Goal: Download file/media

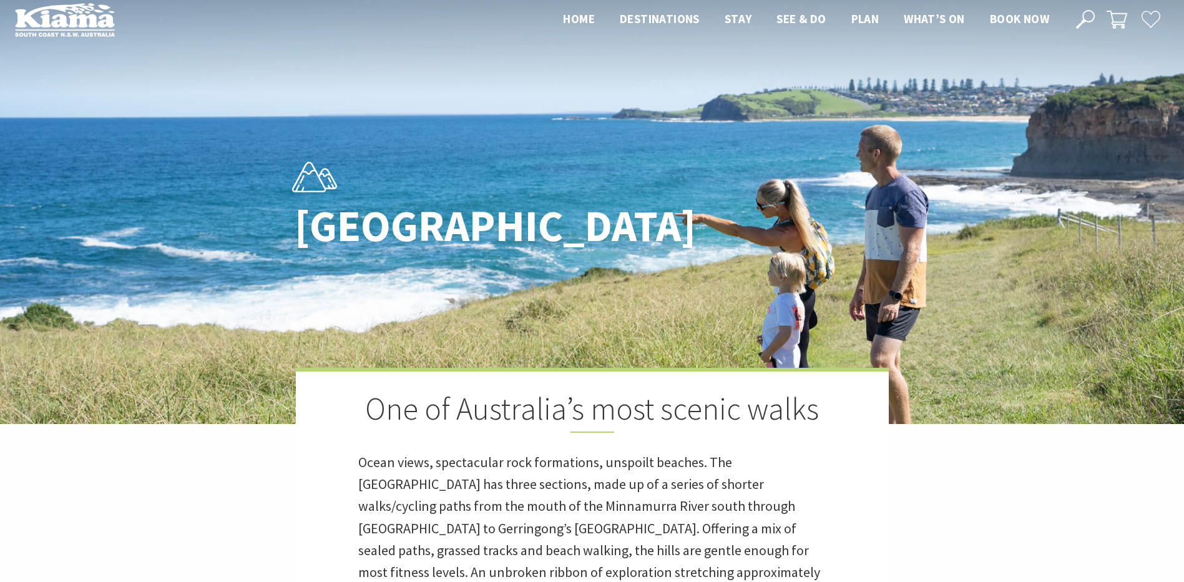
scroll to position [374, 0]
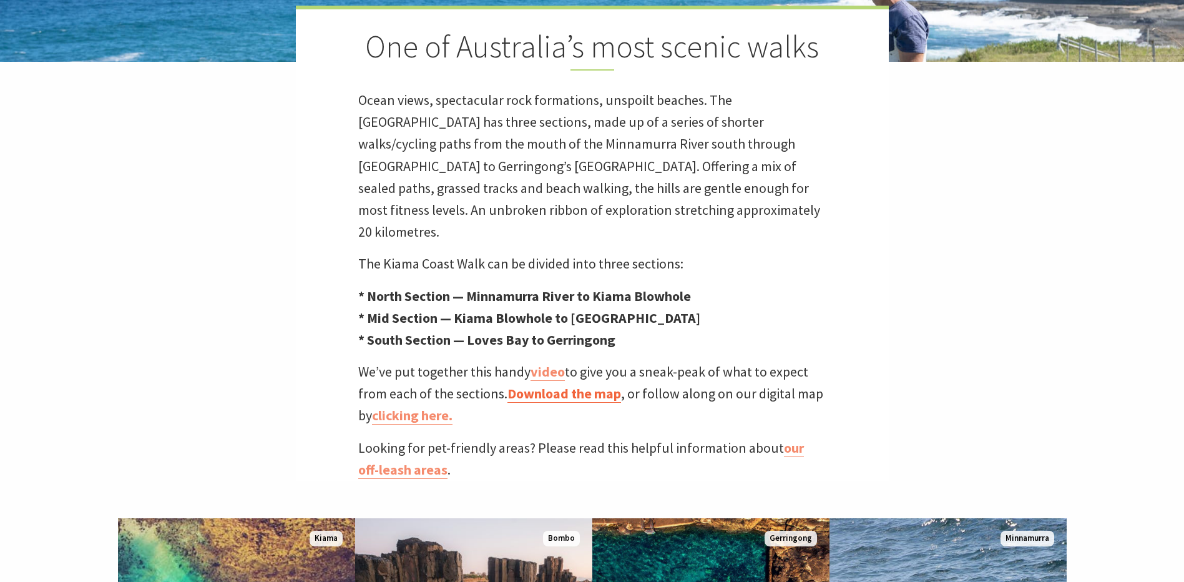
click at [557, 384] on link "Download the map" at bounding box center [564, 393] width 114 height 18
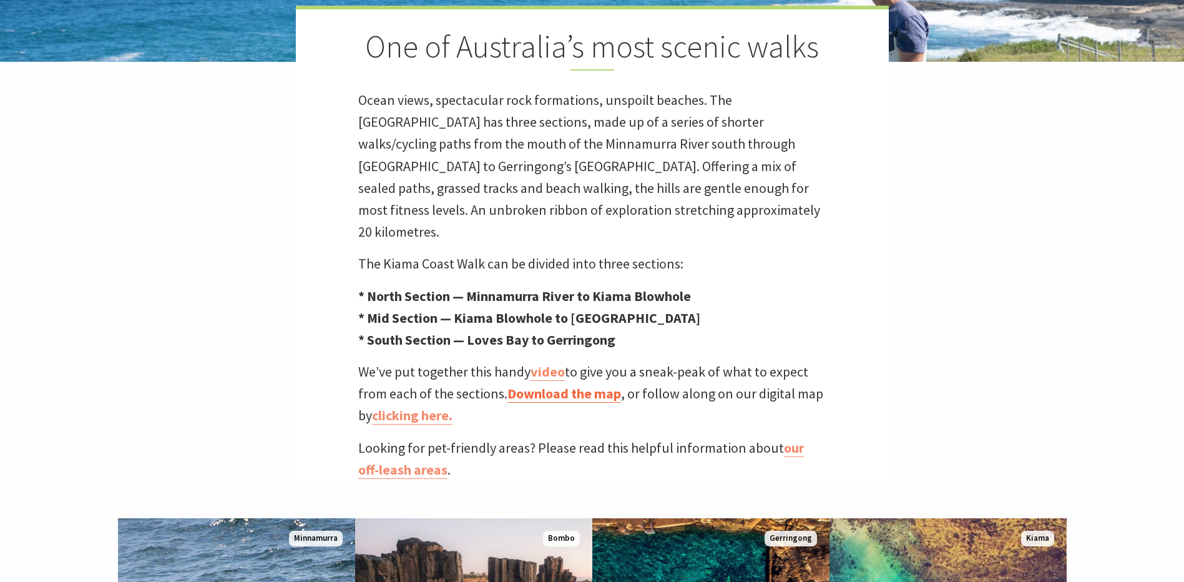
scroll to position [405, 1199]
click at [433, 406] on link "clicking here." at bounding box center [412, 415] width 80 height 18
